Goal: Task Accomplishment & Management: Complete application form

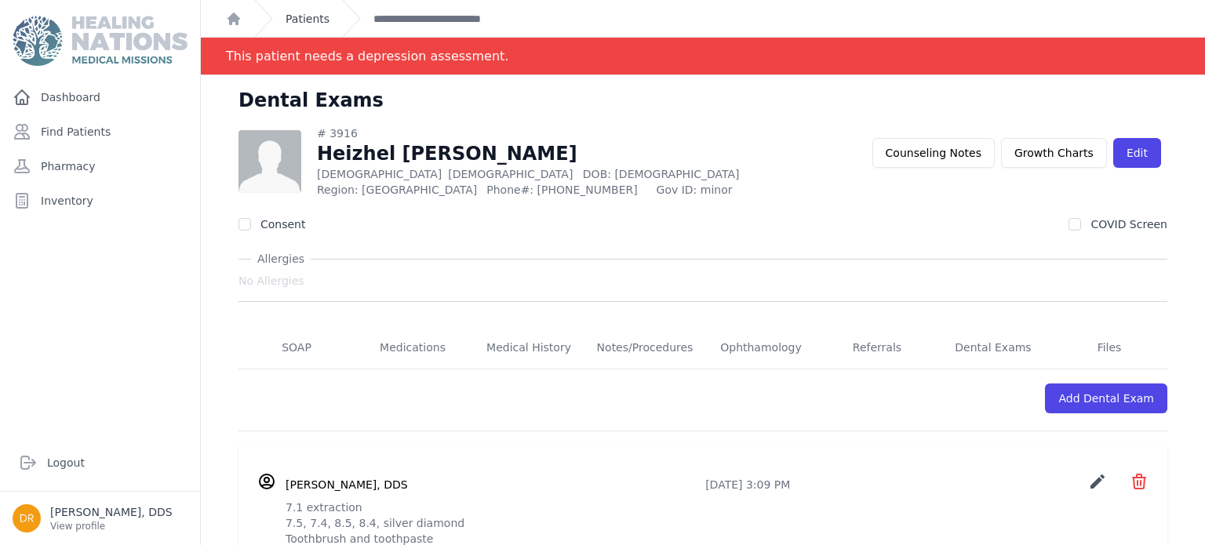
click at [300, 23] on link "Patients" at bounding box center [308, 19] width 44 height 16
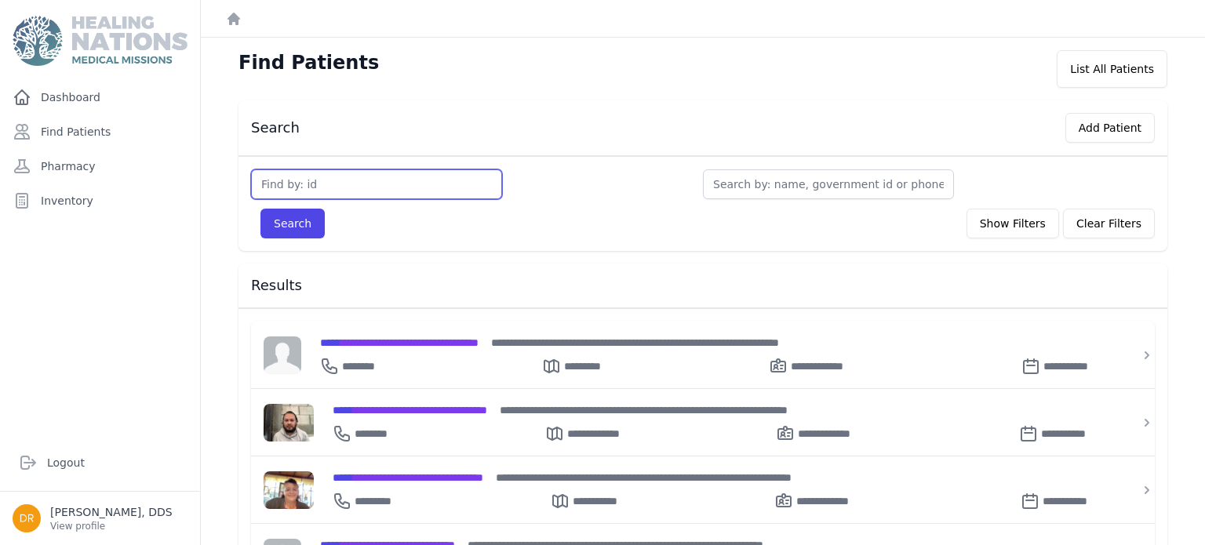
click at [330, 185] on input "text" at bounding box center [376, 184] width 251 height 30
type input "2888"
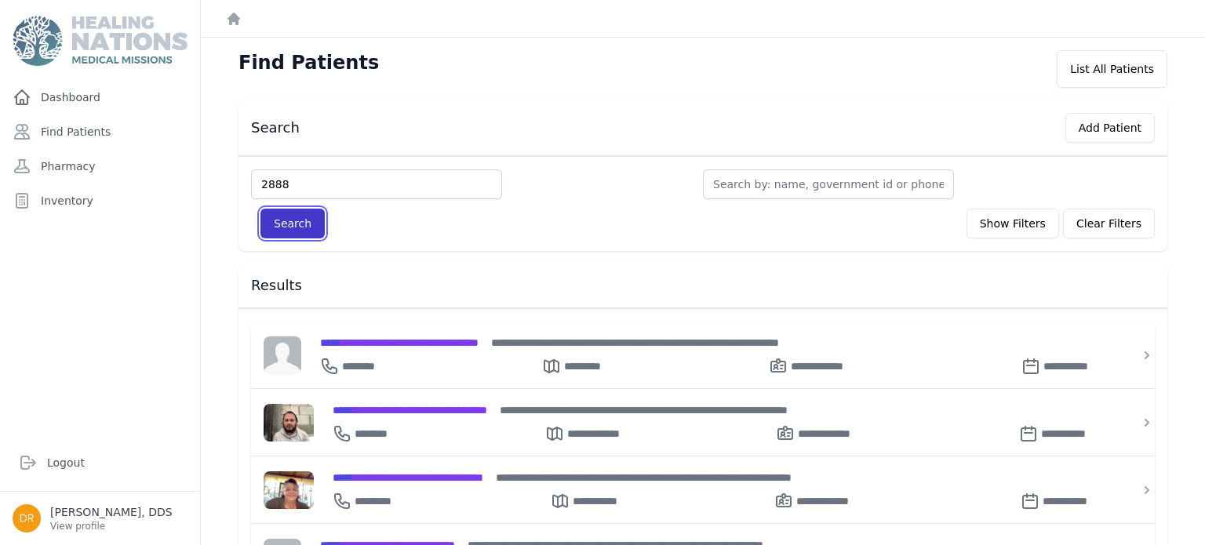
click at [286, 231] on button "Search" at bounding box center [292, 224] width 64 height 30
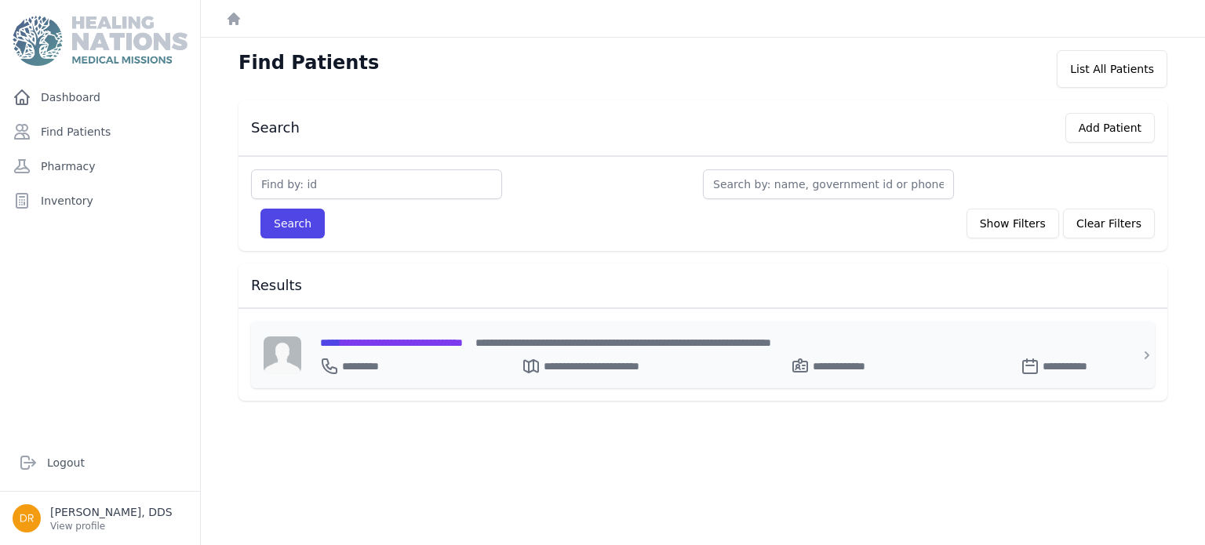
click at [391, 340] on span "**********" at bounding box center [391, 342] width 143 height 11
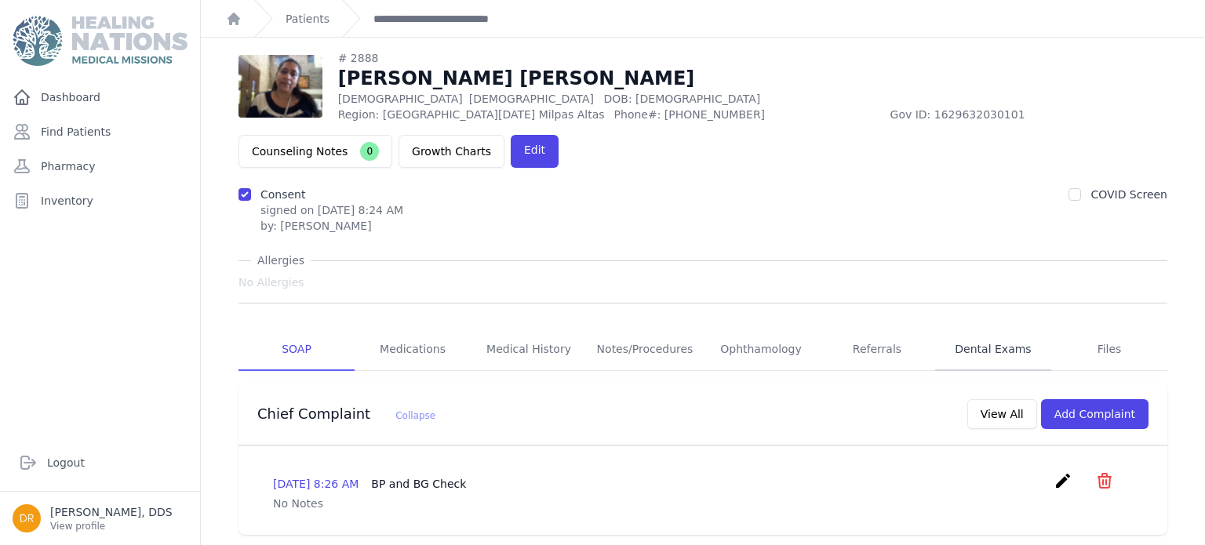
click at [993, 329] on link "Dental Exams" at bounding box center [993, 350] width 116 height 42
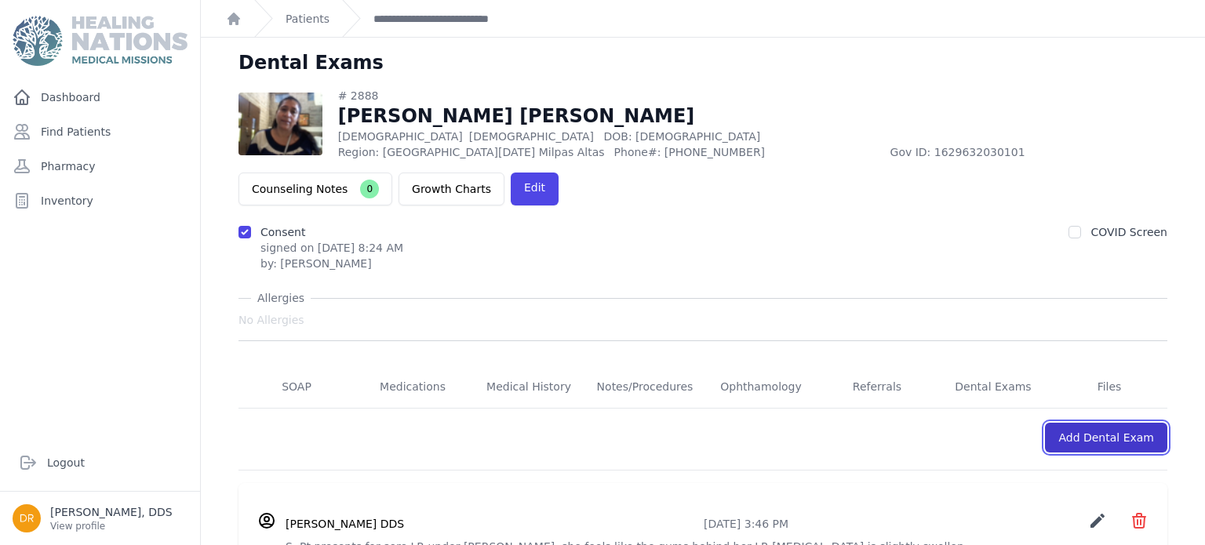
click at [1125, 423] on link "Add Dental Exam" at bounding box center [1106, 438] width 122 height 30
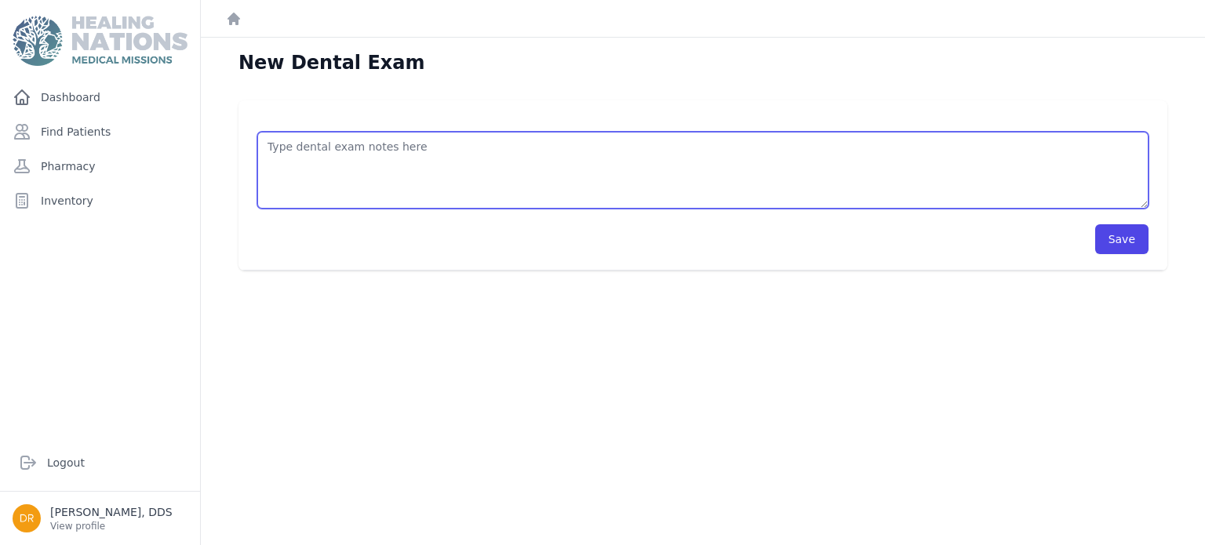
click at [631, 155] on textarea at bounding box center [702, 170] width 891 height 77
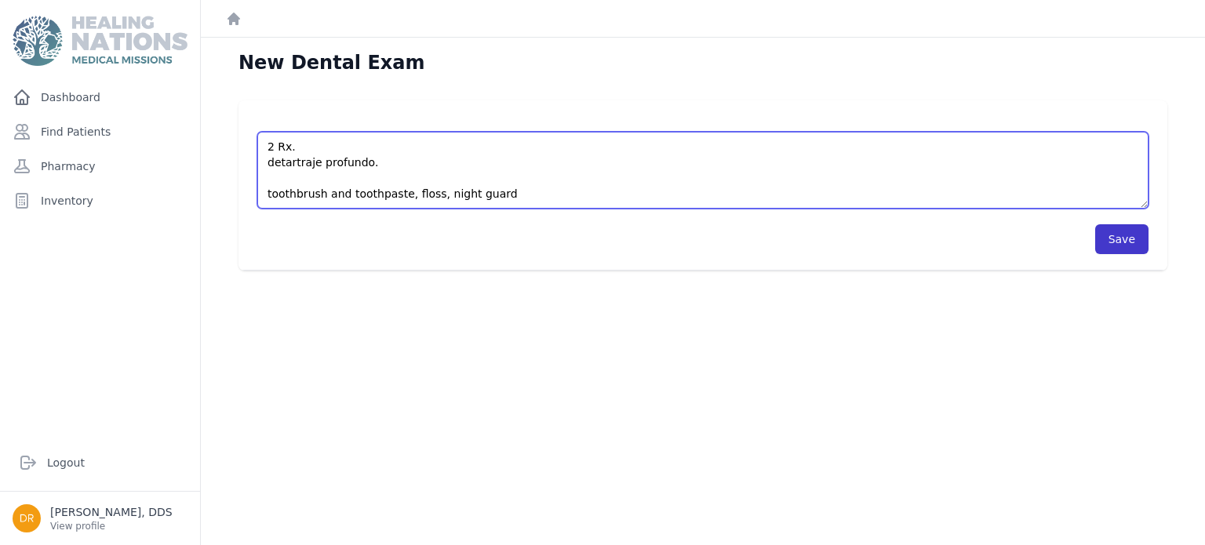
type textarea "2 Rx. detartraje profundo. toothbrush and toothpaste, floss, night guard"
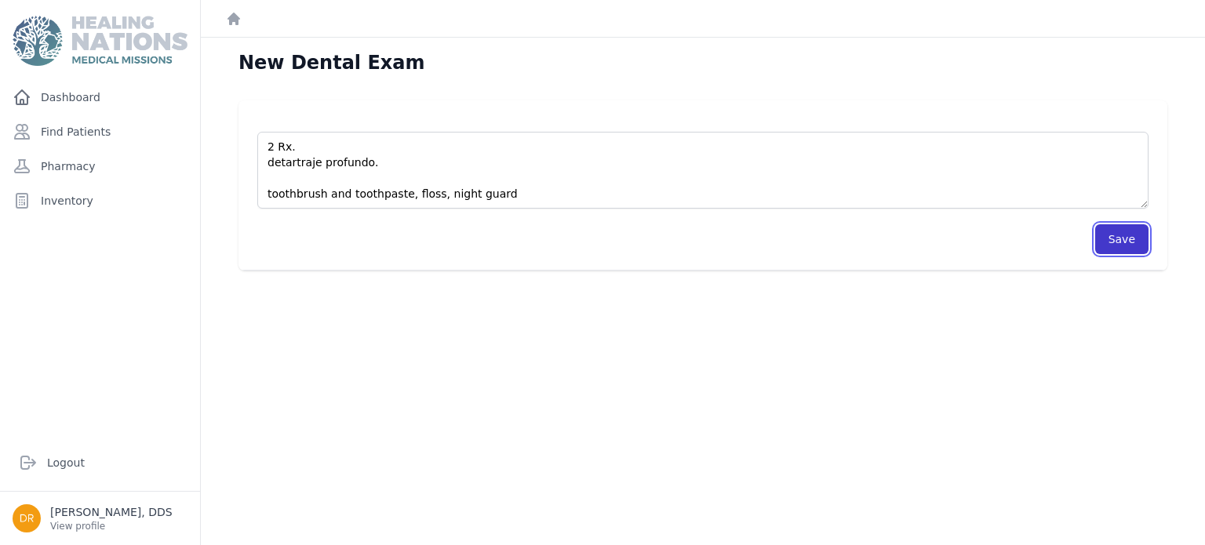
click at [1111, 234] on button "Save" at bounding box center [1121, 239] width 53 height 30
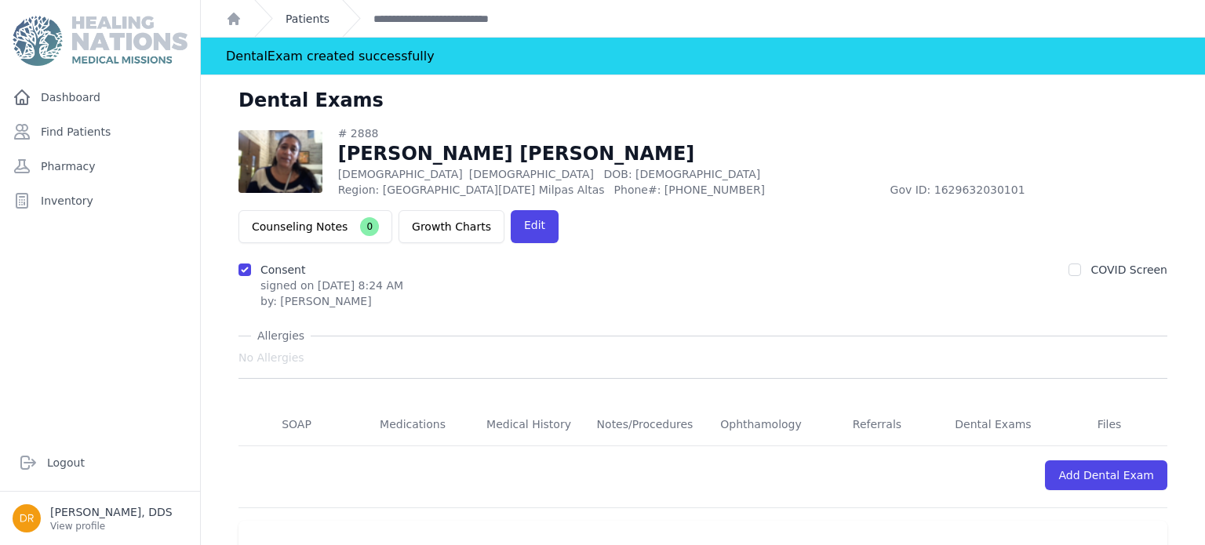
click at [320, 21] on link "Patients" at bounding box center [308, 19] width 44 height 16
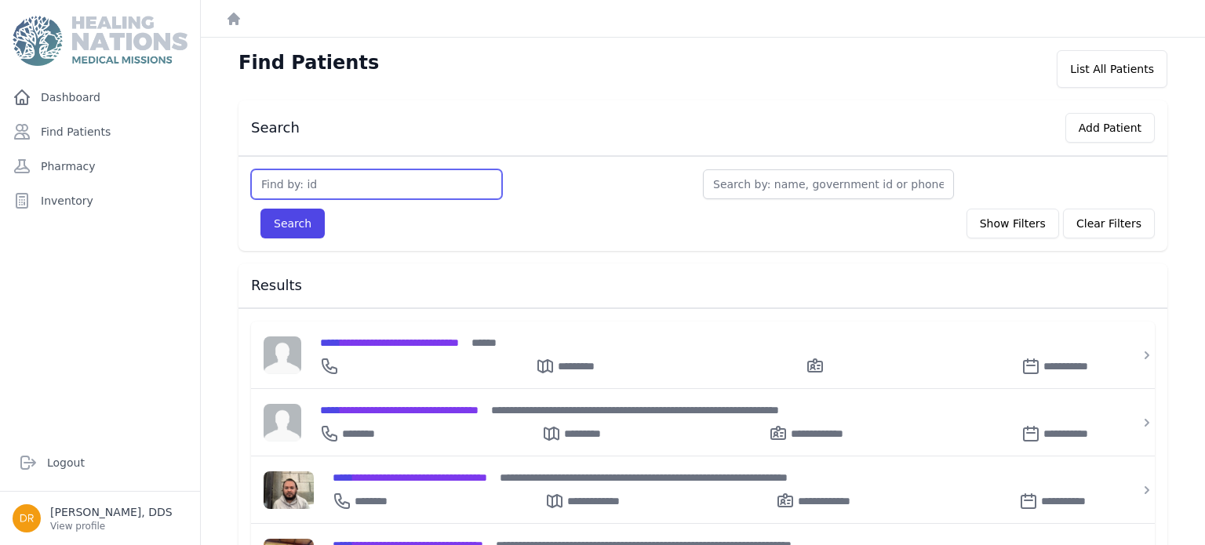
click at [342, 182] on input "text" at bounding box center [376, 184] width 251 height 30
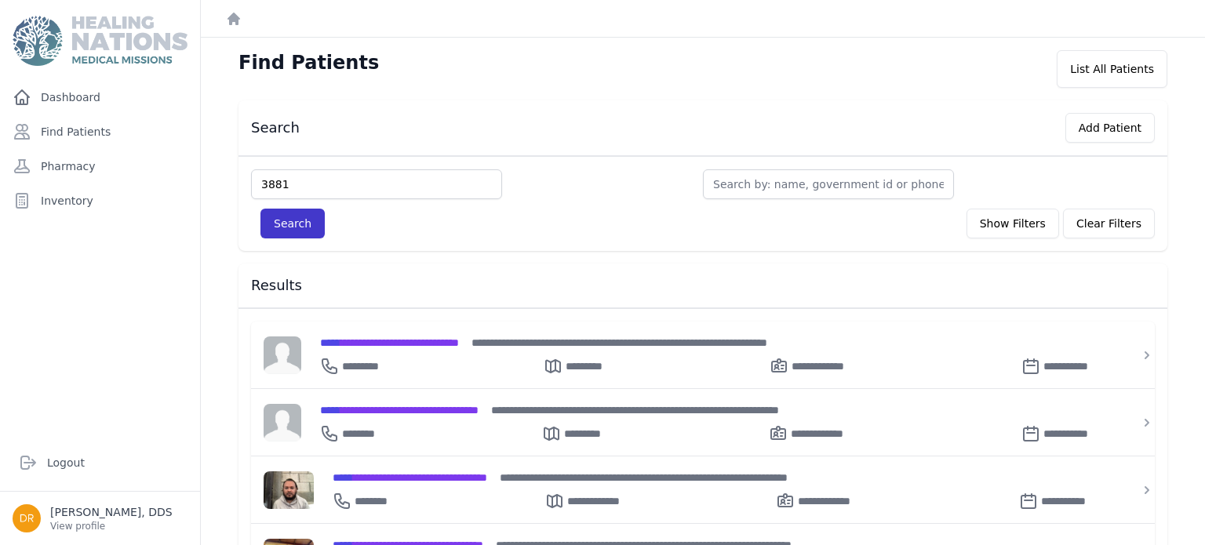
type input "3881"
click at [275, 231] on button "Search" at bounding box center [292, 224] width 64 height 30
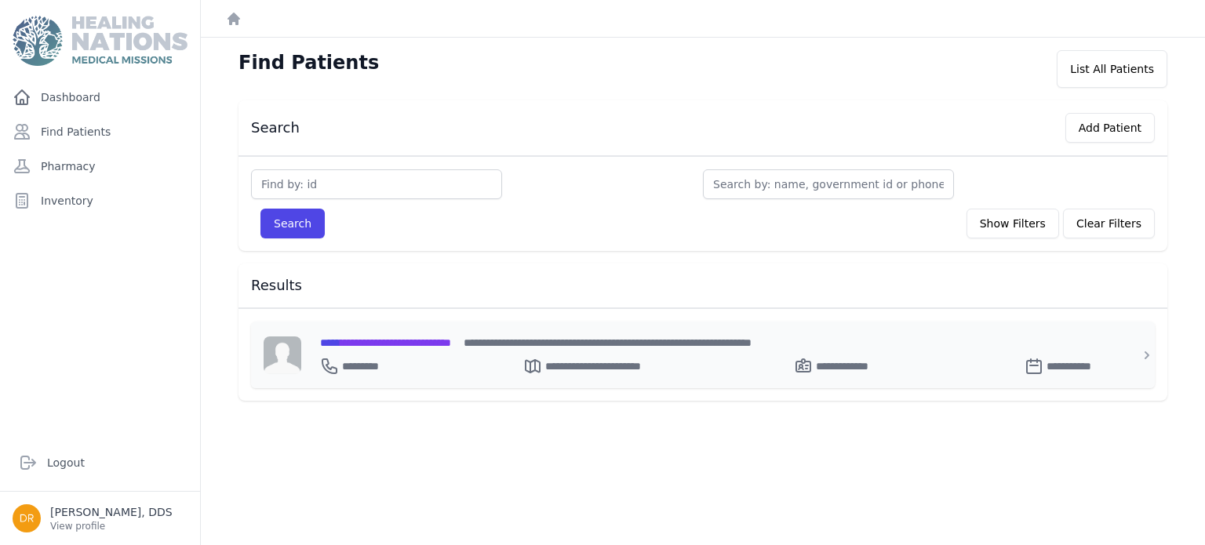
click at [388, 337] on span "**********" at bounding box center [385, 342] width 131 height 11
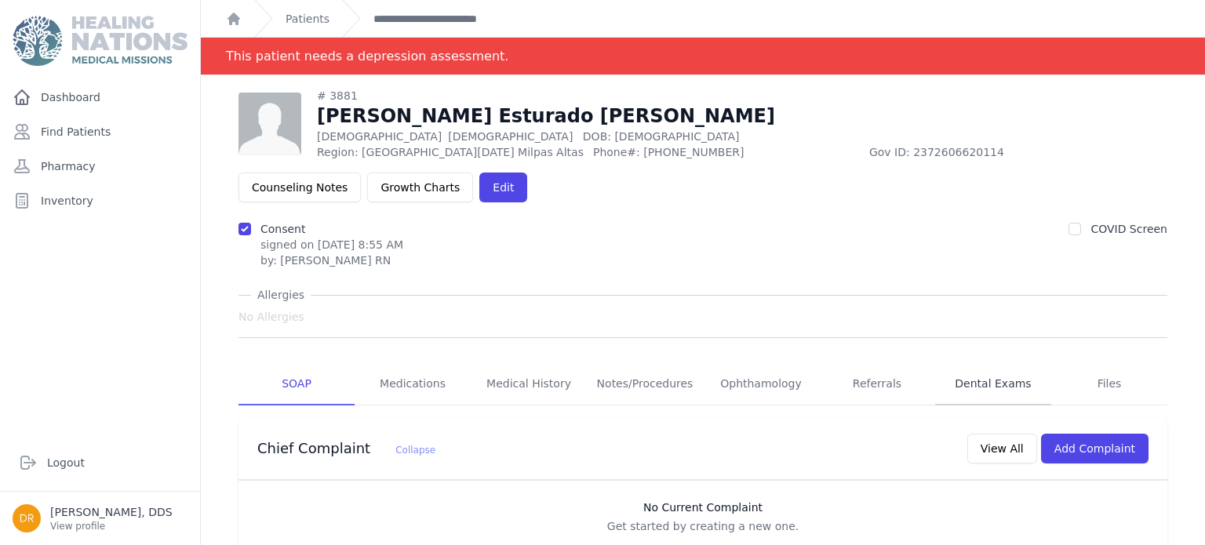
click at [1007, 363] on link "Dental Exams" at bounding box center [993, 384] width 116 height 42
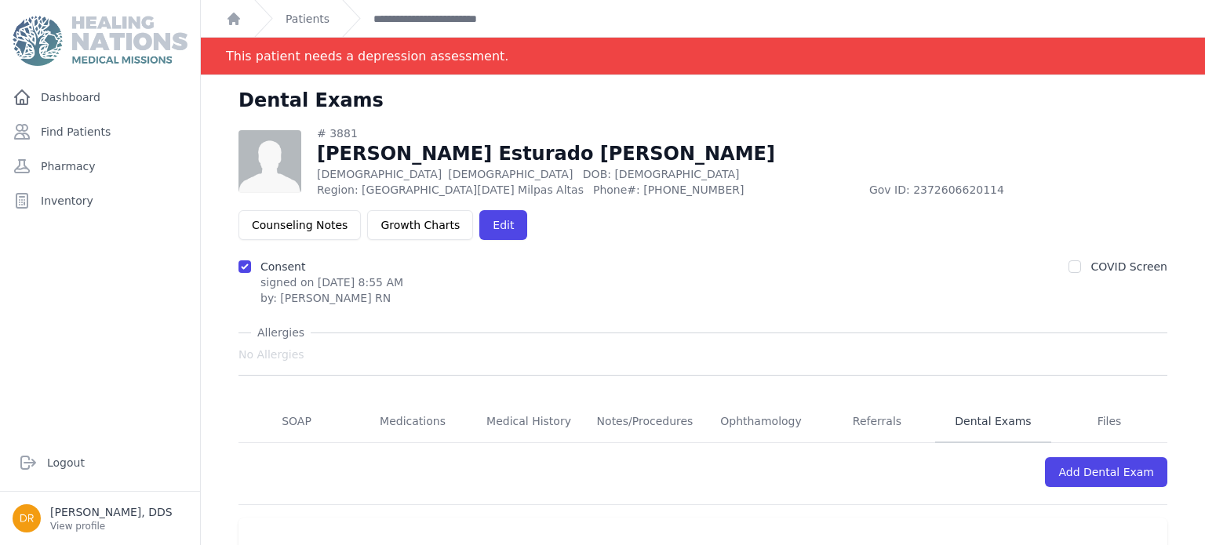
click at [995, 401] on link "Dental Exams" at bounding box center [993, 422] width 116 height 42
click at [1138, 457] on link "Add Dental Exam" at bounding box center [1106, 472] width 122 height 30
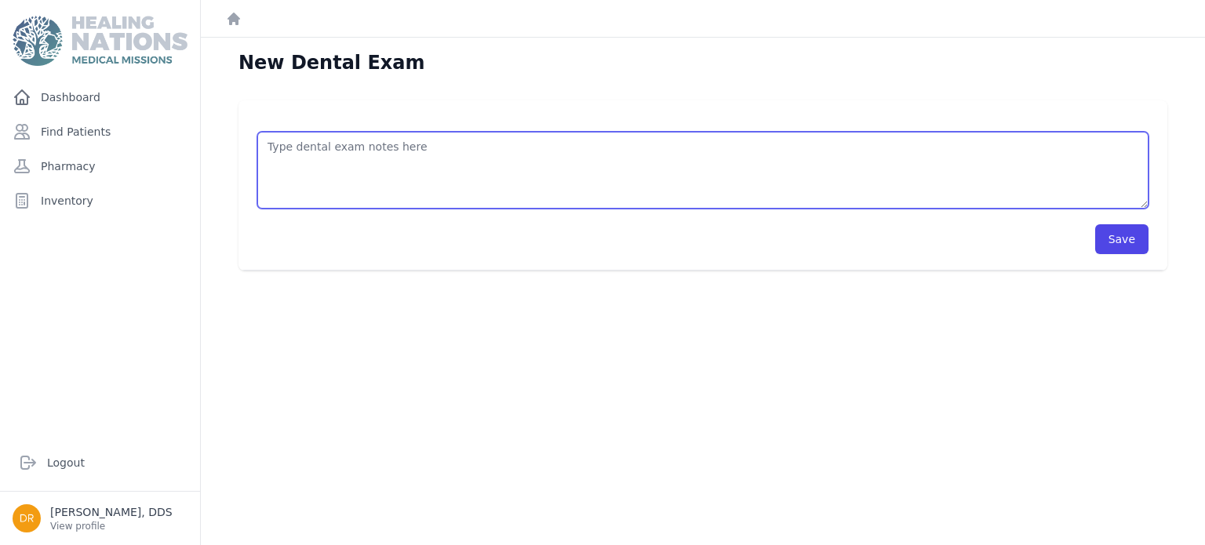
click at [461, 169] on textarea at bounding box center [702, 170] width 891 height 77
click at [471, 152] on textarea "deep scaling, with cavitron and by hand. toothpaste, toothbrush, night guard." at bounding box center [702, 170] width 891 height 77
click at [468, 186] on textarea "deep scaling, with cavitron and by hand. toothpaste, toothbrush, night guard." at bounding box center [702, 170] width 891 height 77
click at [466, 151] on textarea "deep scaling, with cavitron and by hand. toothpaste, toothbrush, night guard. f…" at bounding box center [702, 170] width 891 height 77
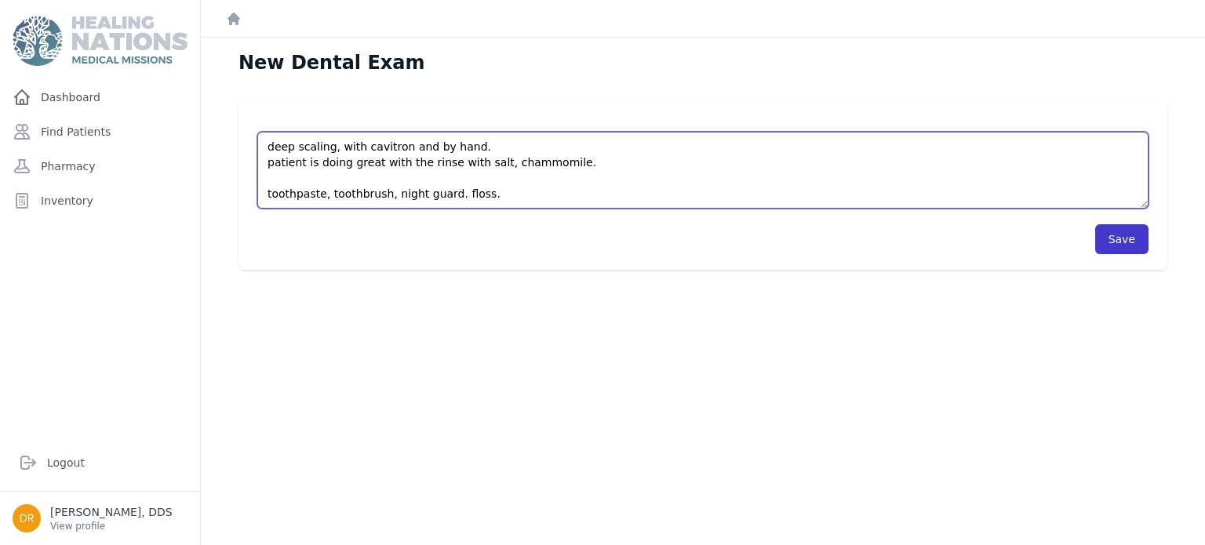
type textarea "deep scaling, with cavitron and by hand. patient is doing great with the rinse …"
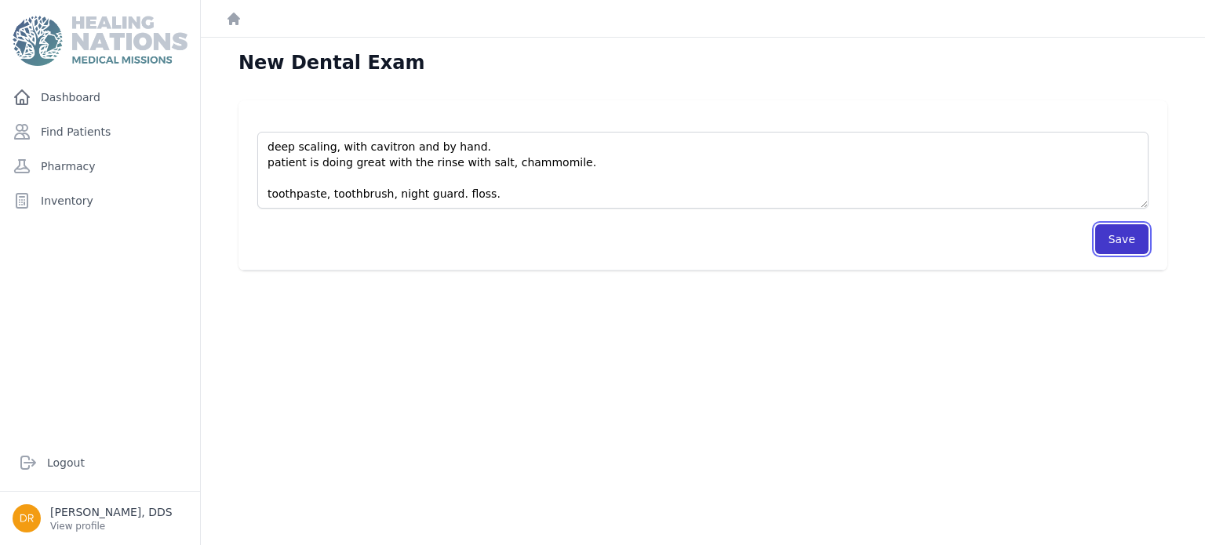
click at [1115, 246] on button "Save" at bounding box center [1121, 239] width 53 height 30
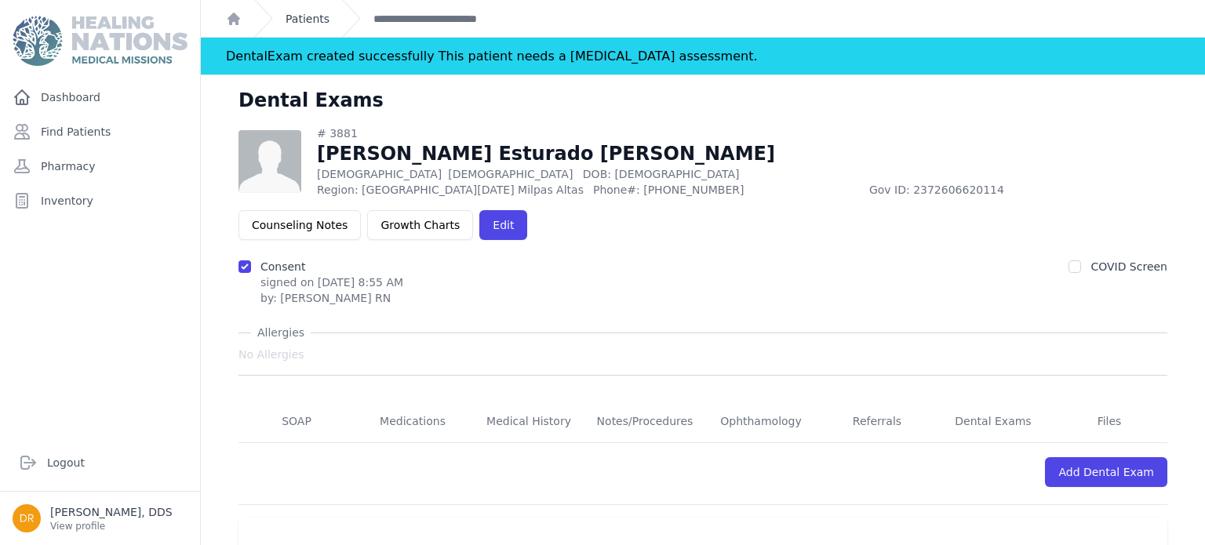
click at [315, 18] on link "Patients" at bounding box center [308, 19] width 44 height 16
